Goal: Navigation & Orientation: Find specific page/section

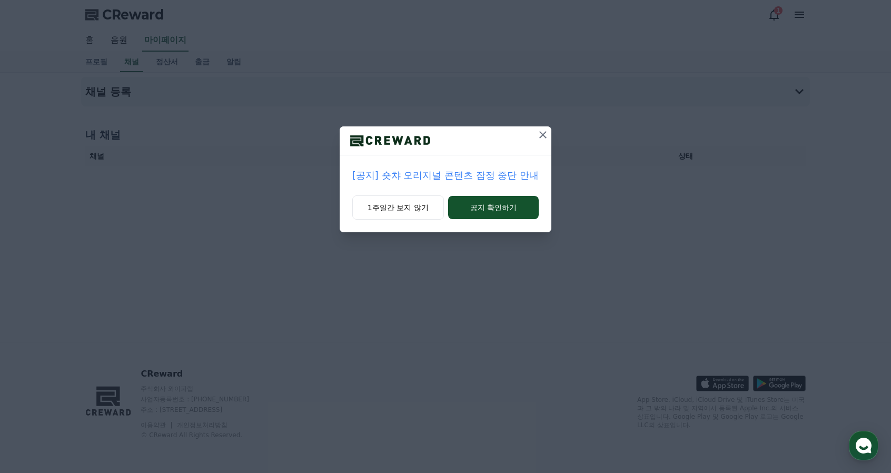
click at [543, 139] on icon at bounding box center [543, 135] width 13 height 13
click at [537, 138] on button at bounding box center [543, 134] width 17 height 17
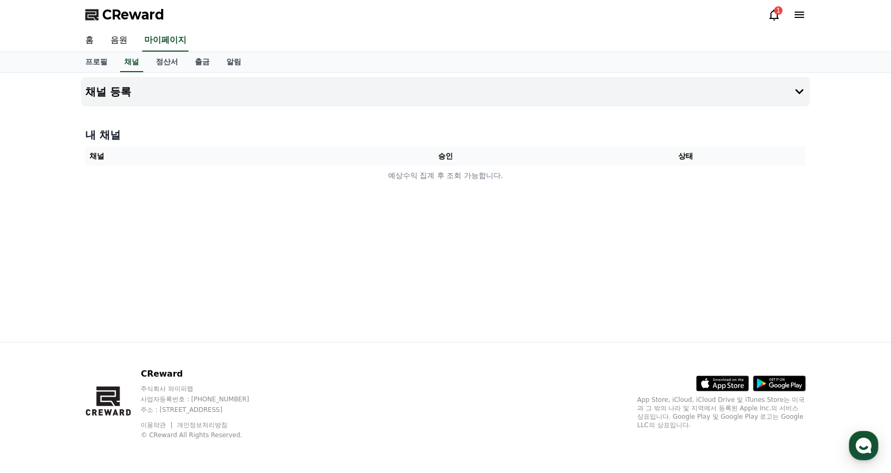
click at [537, 138] on h4 "내 채널" at bounding box center [445, 134] width 721 height 15
click at [85, 36] on link "홈" at bounding box center [89, 41] width 25 height 22
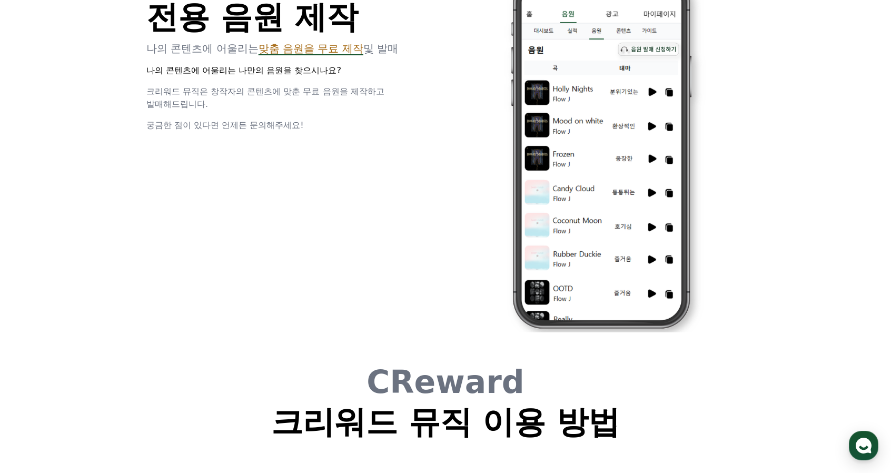
scroll to position [2854, 0]
